Goal: Find specific page/section: Find specific page/section

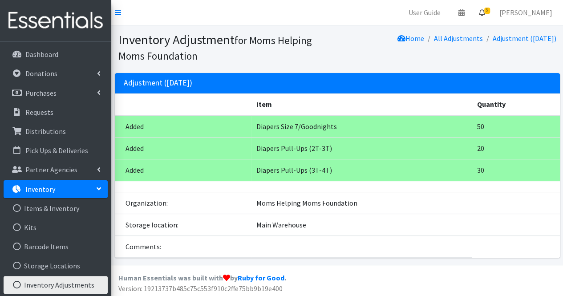
click at [485, 13] on icon at bounding box center [482, 12] width 6 height 7
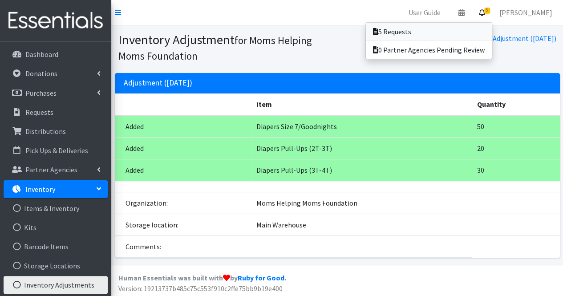
click at [471, 31] on link "5 Requests" at bounding box center [429, 32] width 126 height 18
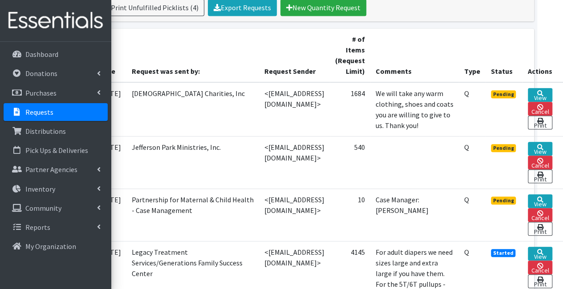
scroll to position [199, 63]
click at [544, 194] on link "View" at bounding box center [540, 201] width 24 height 14
